Goal: Task Accomplishment & Management: Use online tool/utility

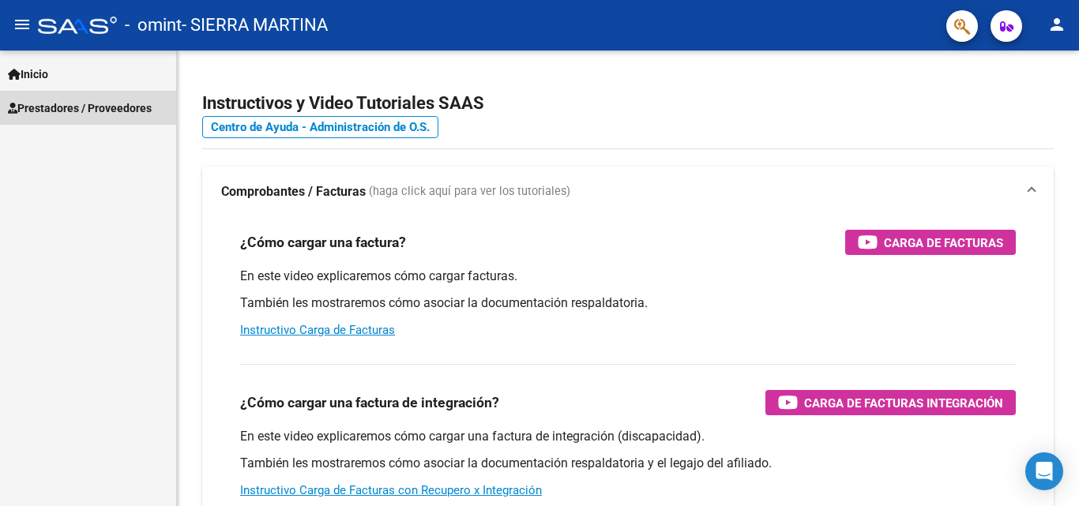
click at [54, 105] on span "Prestadores / Proveedores" at bounding box center [80, 108] width 144 height 17
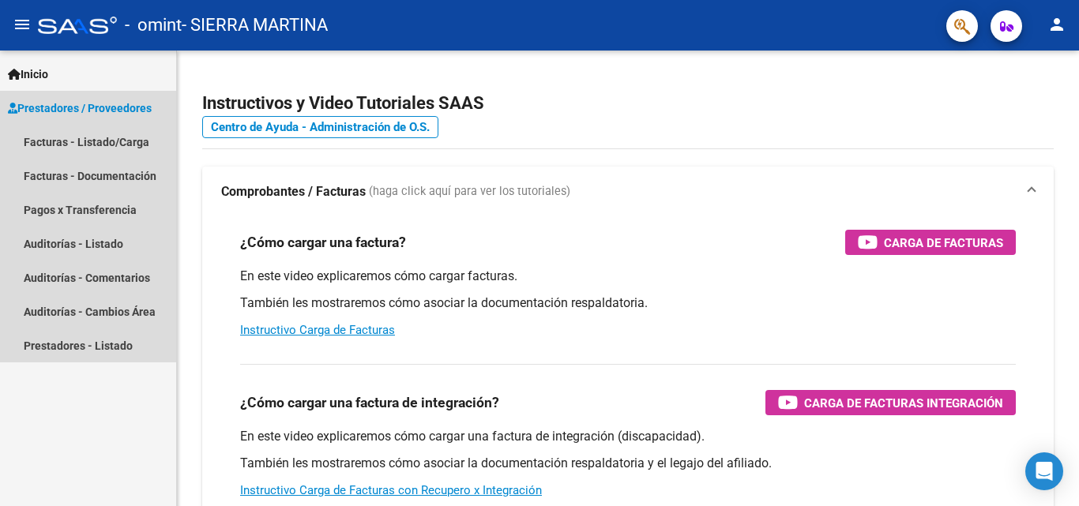
click at [94, 104] on span "Prestadores / Proveedores" at bounding box center [80, 108] width 144 height 17
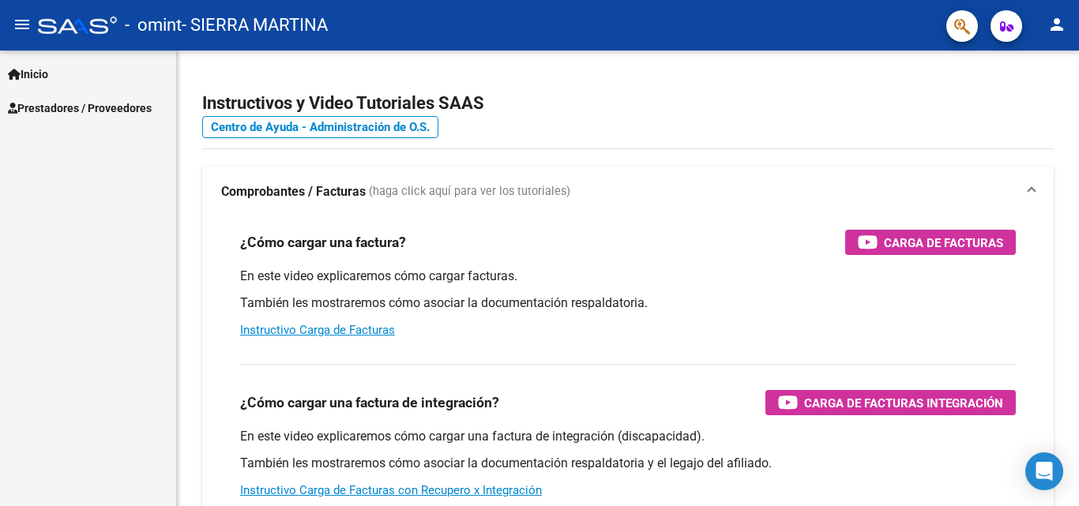
click at [90, 137] on div "Inicio Instructivos Contacto OS Prestadores / Proveedores Facturas - Listado/Ca…" at bounding box center [88, 279] width 176 height 456
click at [88, 114] on span "Prestadores / Proveedores" at bounding box center [80, 108] width 144 height 17
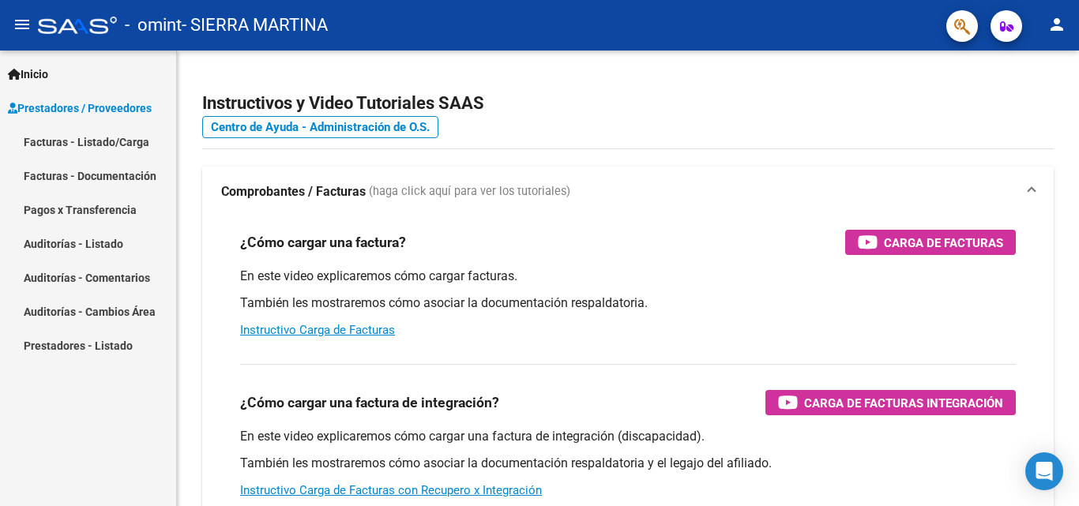
click at [86, 133] on link "Facturas - Listado/Carga" at bounding box center [88, 142] width 176 height 34
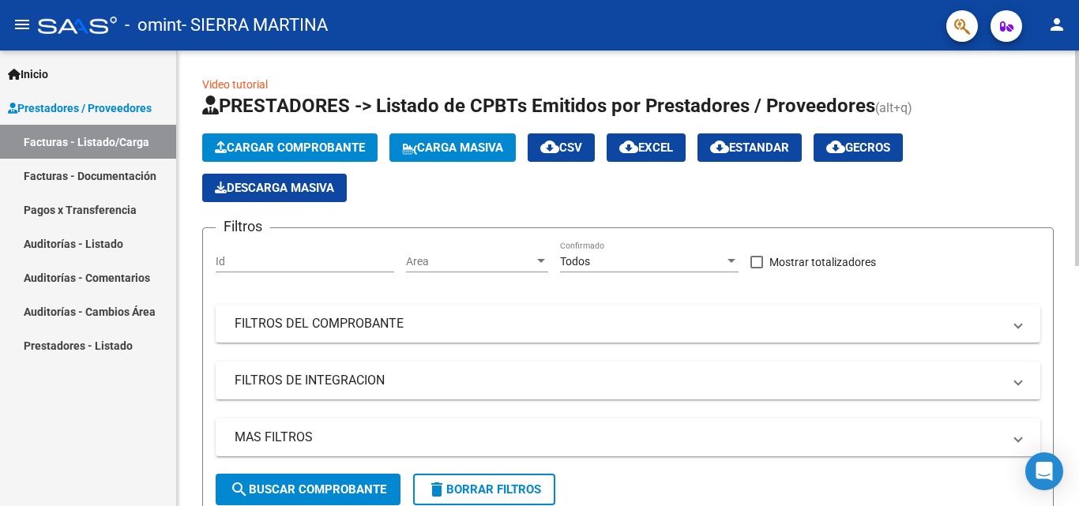
click at [294, 141] on span "Cargar Comprobante" at bounding box center [290, 148] width 150 height 14
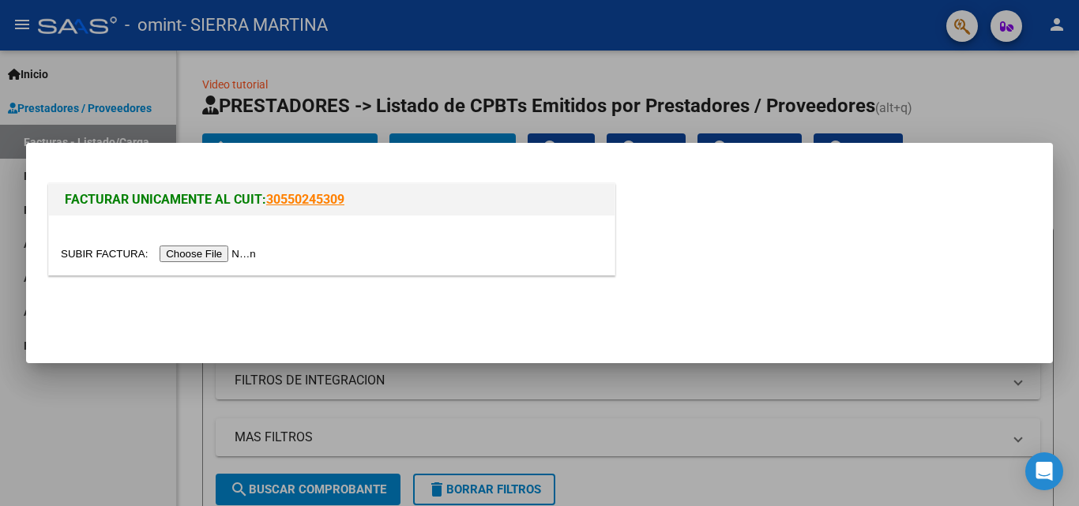
click at [1063, 390] on div at bounding box center [539, 253] width 1079 height 506
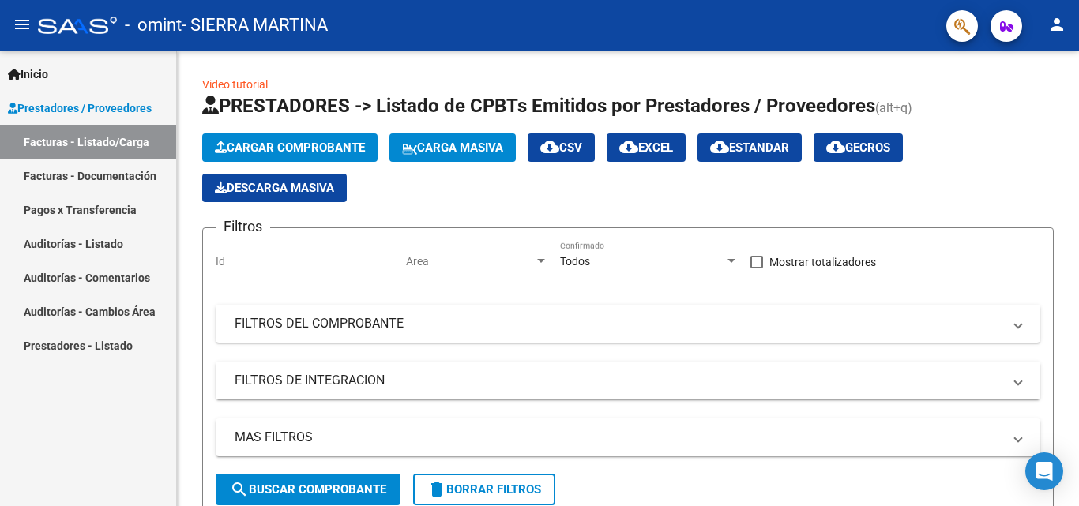
drag, startPoint x: 148, startPoint y: 410, endPoint x: 151, endPoint y: 365, distance: 45.1
click at [148, 410] on div "Inicio Instructivos Contacto OS Prestadores / Proveedores Facturas - Listado/Ca…" at bounding box center [88, 279] width 176 height 456
